Goal: Feedback & Contribution: Submit feedback/report problem

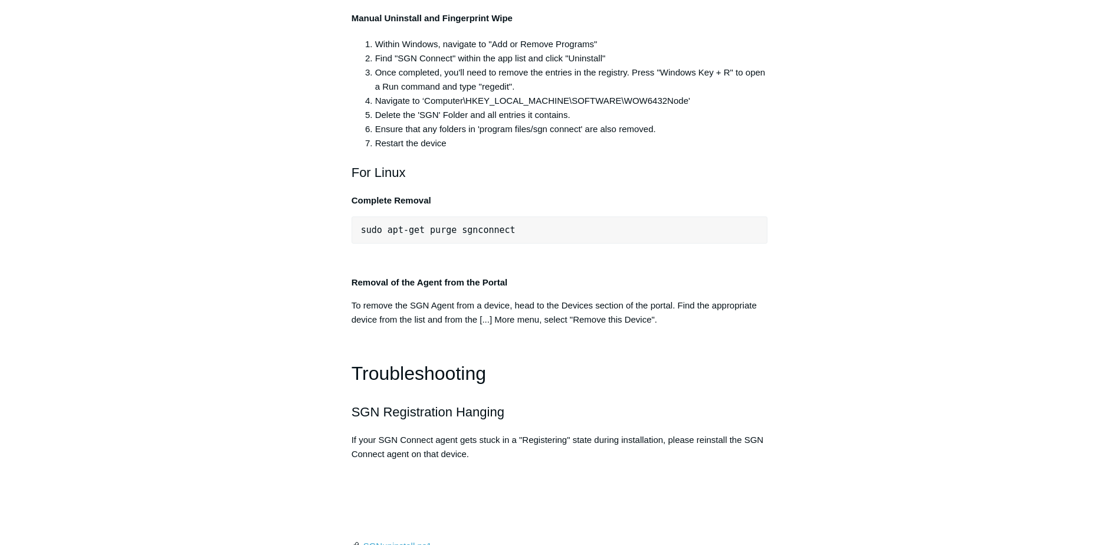
scroll to position [2419, 0]
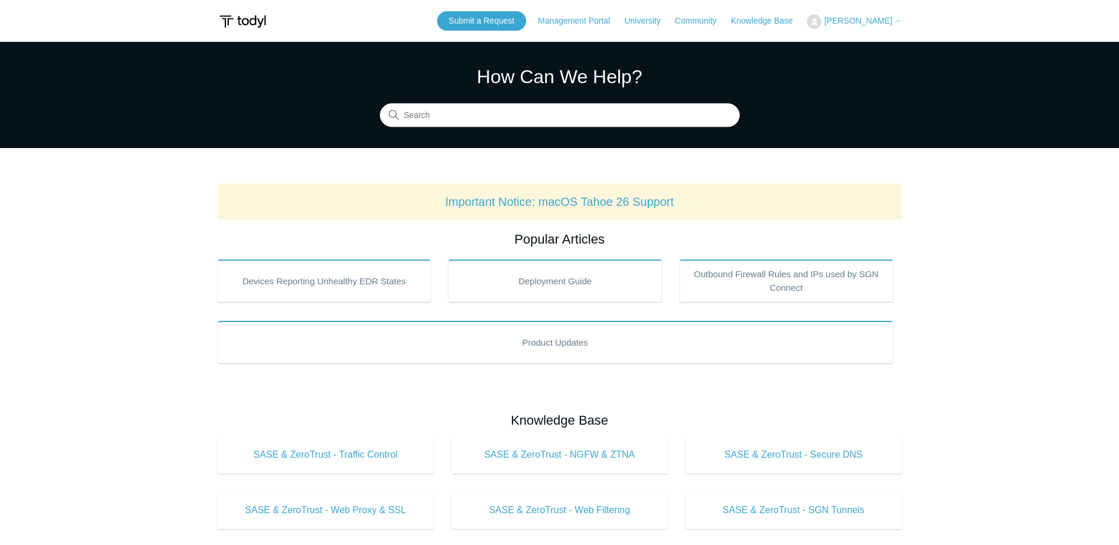
click at [977, 324] on main "Todyl Support Center How Can We Help? Search Important Notice: macOS Tahoe 26 S…" at bounding box center [559, 552] width 1119 height 1021
click at [1001, 361] on main "Todyl Support Center How Can We Help? Search Important Notice: macOS Tahoe 26 S…" at bounding box center [559, 552] width 1119 height 1021
click at [493, 21] on link "Submit a Request" at bounding box center [481, 20] width 89 height 19
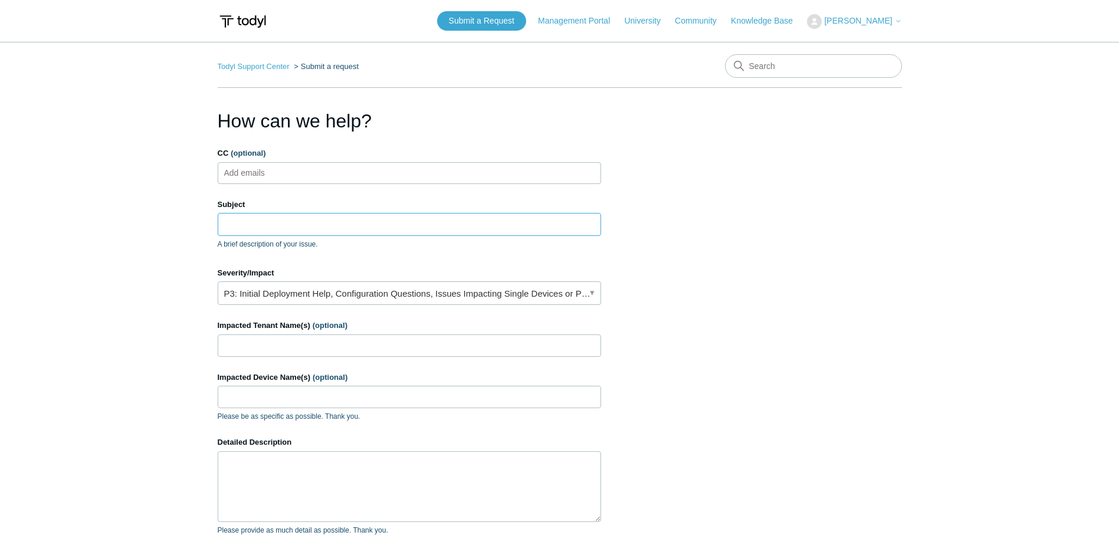
click at [312, 226] on input "Subject" at bounding box center [410, 224] width 384 height 22
paste input "Products & Deployment"
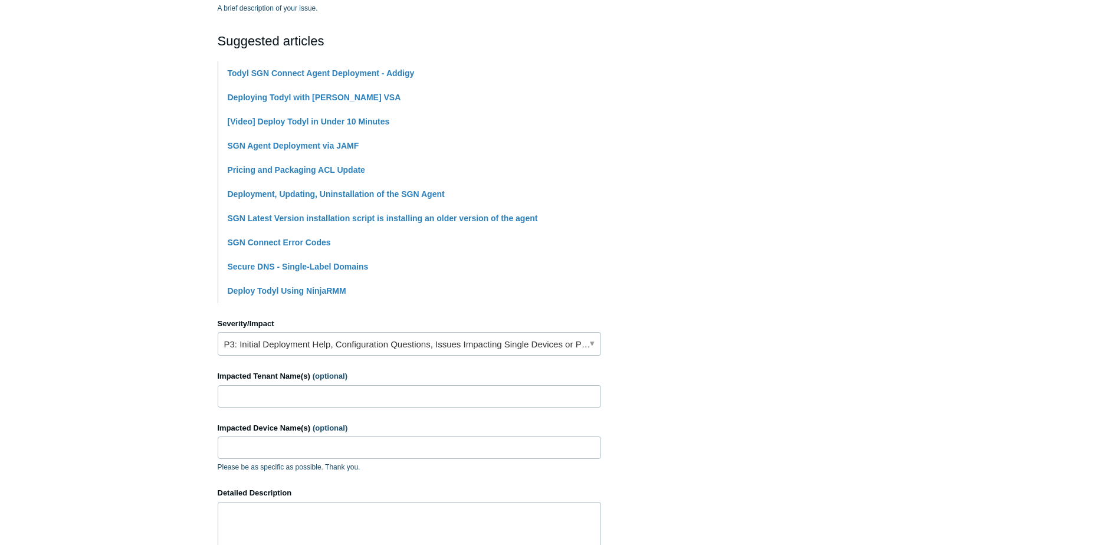
scroll to position [354, 0]
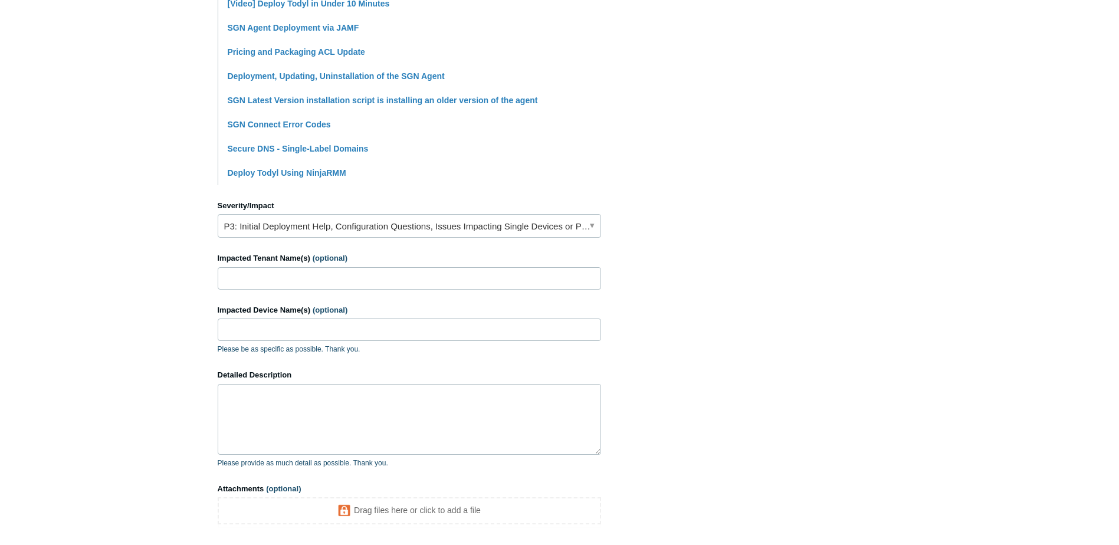
type input "Products & Deployment page issues"
click at [407, 235] on link "P3: Initial Deployment Help, Configuration Questions, Issues Impacting Single D…" at bounding box center [410, 226] width 384 height 24
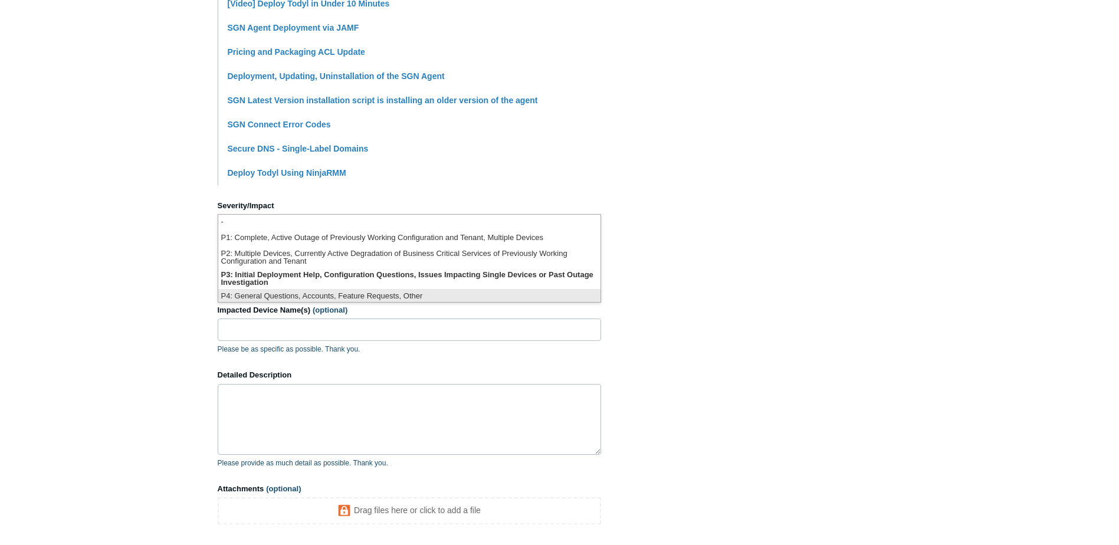
scroll to position [3, 0]
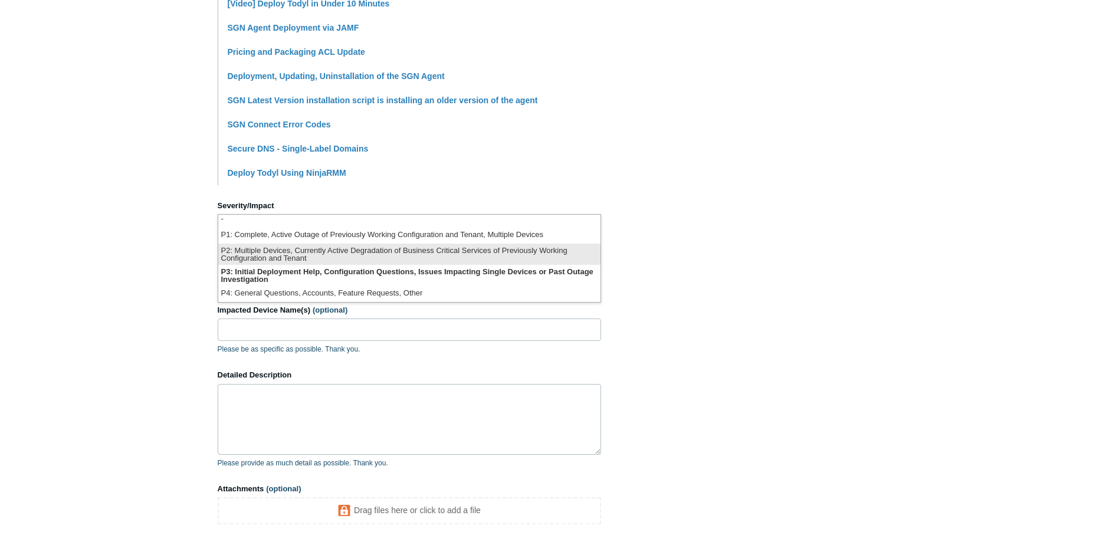
click at [529, 257] on li "P2: Multiple Devices, Currently Active Degradation of Business Critical Service…" at bounding box center [409, 254] width 382 height 21
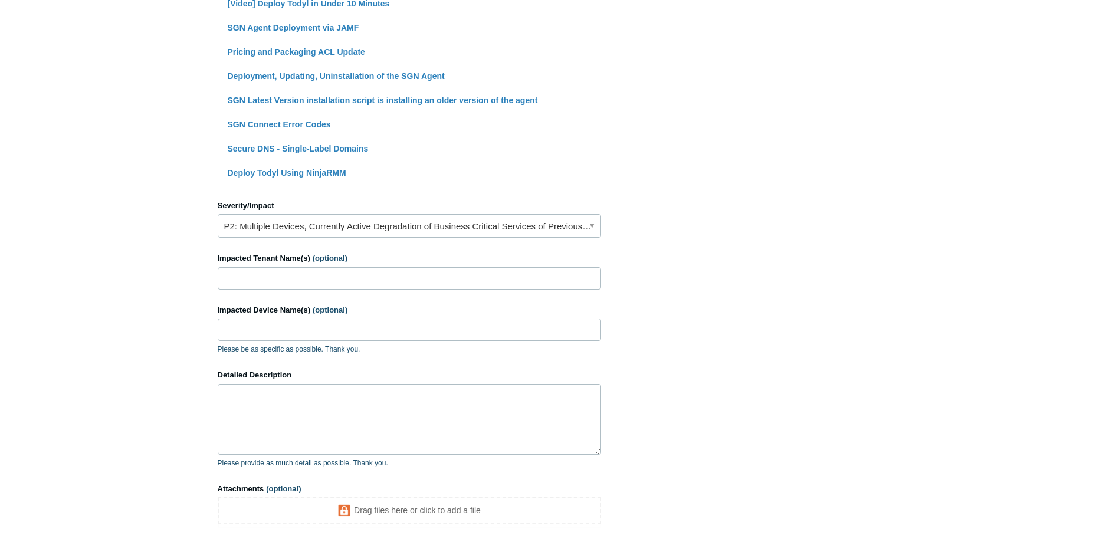
drag, startPoint x: 752, startPoint y: 304, endPoint x: 707, endPoint y: 335, distance: 54.2
click at [752, 304] on section "How can we help? CC (optional) Add emails Subject Products & Deployment page is…" at bounding box center [560, 168] width 684 height 830
click at [526, 277] on input "Impacted Tenant Name(s) (optional)" at bounding box center [410, 278] width 384 height 22
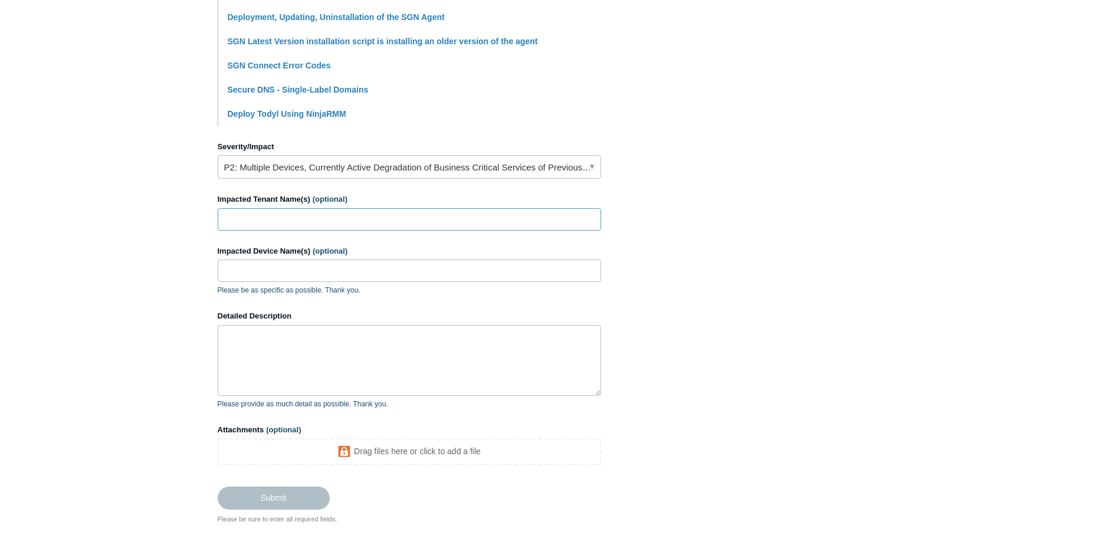
scroll to position [472, 0]
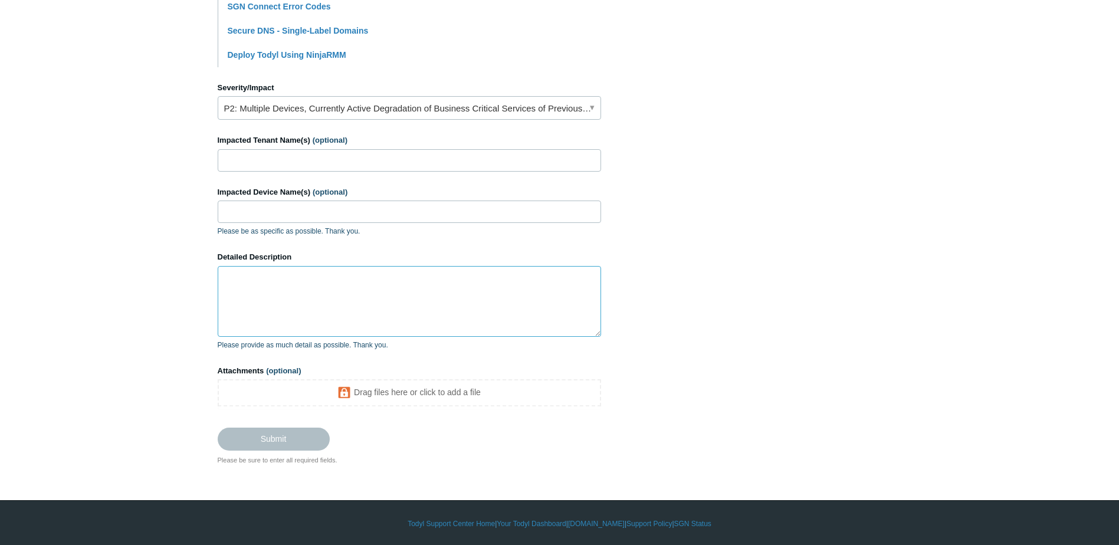
click at [425, 288] on textarea "Detailed Description" at bounding box center [410, 301] width 384 height 71
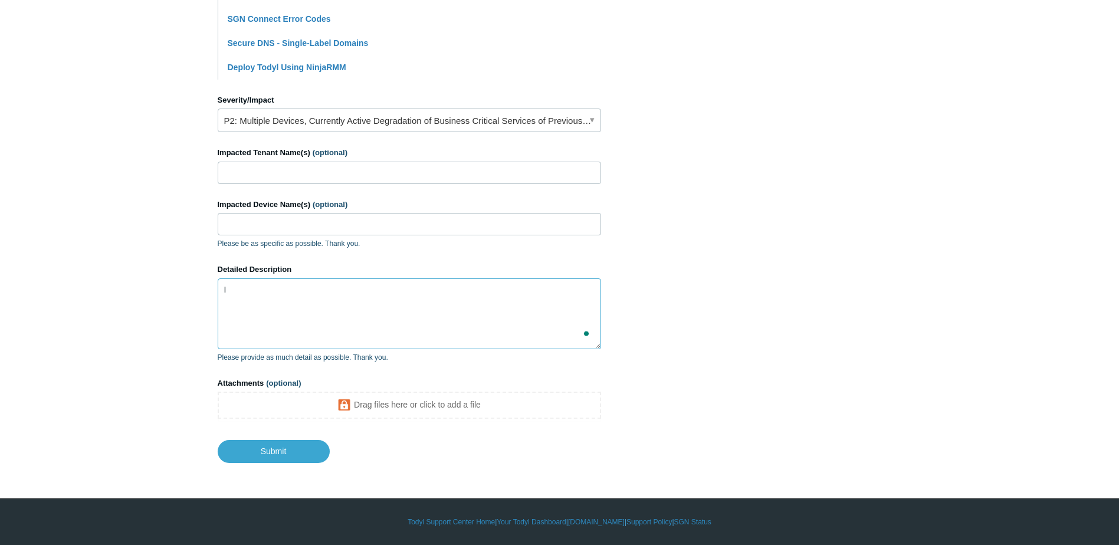
scroll to position [460, 0]
paste textarea "Products & Deployment"
click at [467, 315] on textarea "I have a weird situation where the Products & Deployment page seems to disappea…" at bounding box center [410, 313] width 384 height 71
click at [469, 304] on textarea "I have a weird situation where the Products & Deployment page seems to disappea…" at bounding box center [410, 313] width 384 height 71
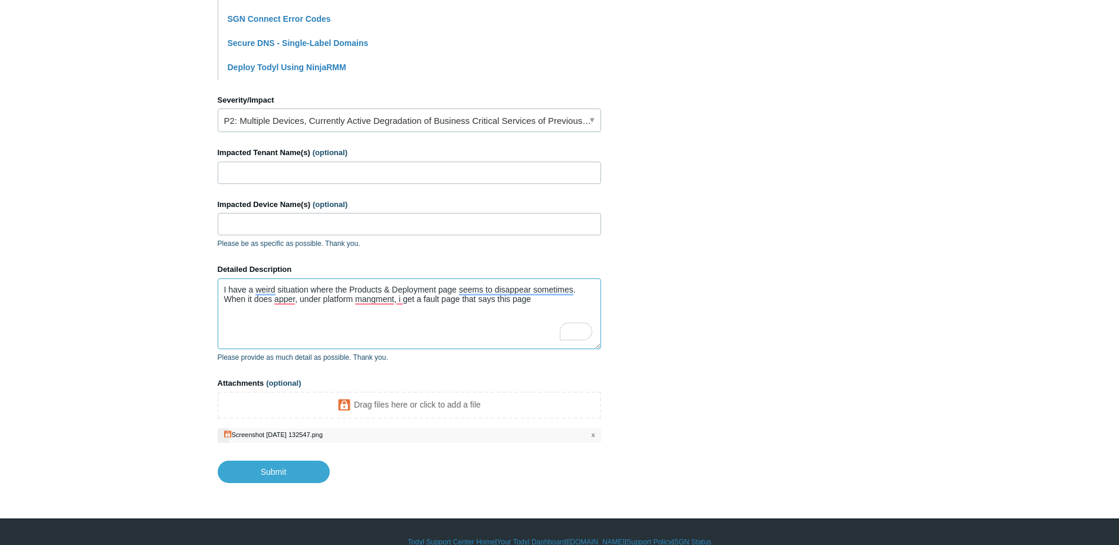
click at [552, 301] on textarea "I have a weird situation where the Products & Deployment page seems to disappea…" at bounding box center [410, 313] width 384 height 71
click at [498, 301] on textarea "I have a weird situation where the Products & Deployment page seems to disappea…" at bounding box center [410, 313] width 384 height 71
click at [596, 303] on textarea "I have a weird situation where the Products & Deployment page seems to disappea…" at bounding box center [410, 313] width 384 height 71
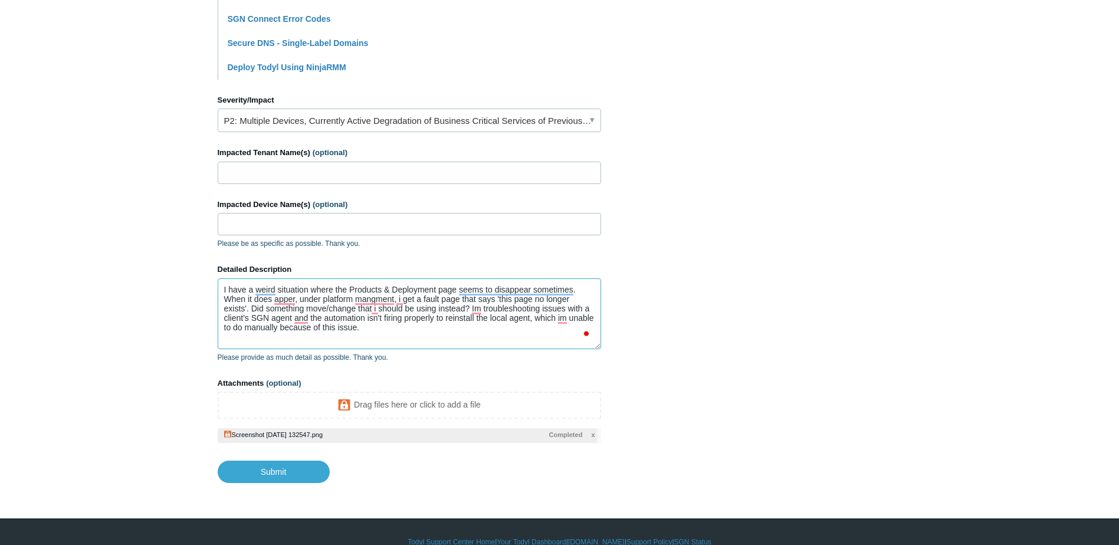
scroll to position [3, 0]
click at [335, 470] on footer "Submit" at bounding box center [410, 463] width 384 height 40
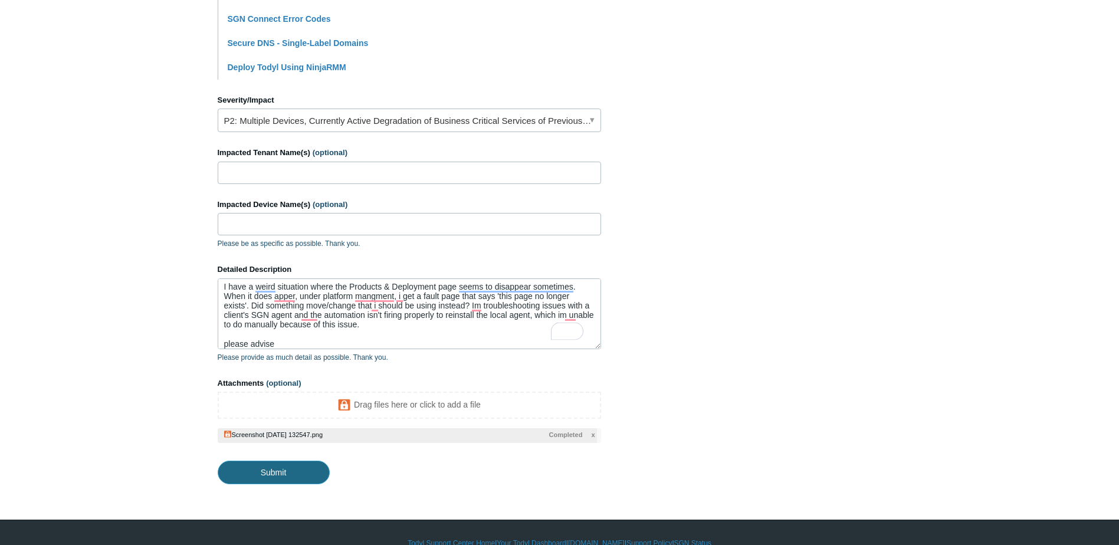
click at [283, 476] on input "Submit" at bounding box center [274, 473] width 112 height 24
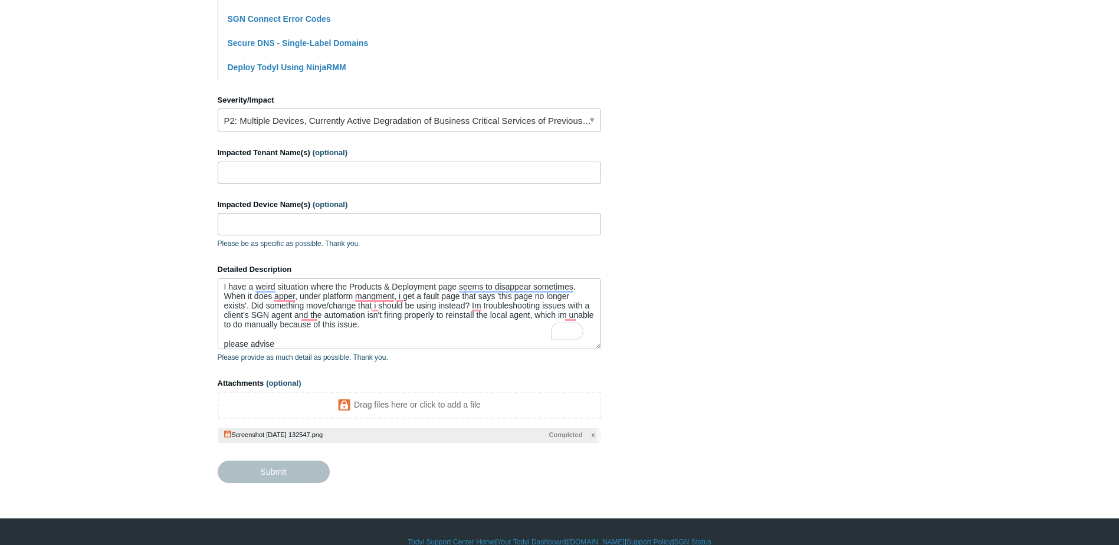
type textarea "I have a weird situation where the Products & Deployment page seems to disappea…"
